Goal: Find specific page/section

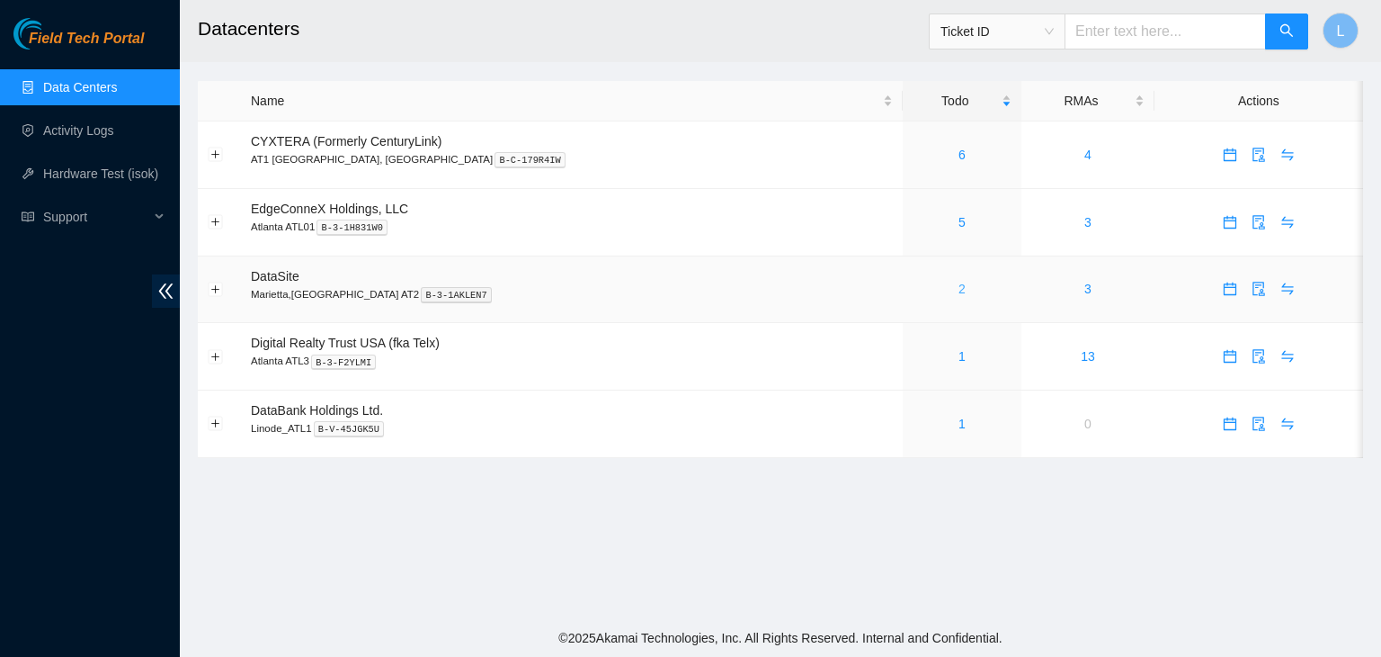
click at [959, 292] on link "2" at bounding box center [962, 288] width 7 height 14
